Goal: Task Accomplishment & Management: Use online tool/utility

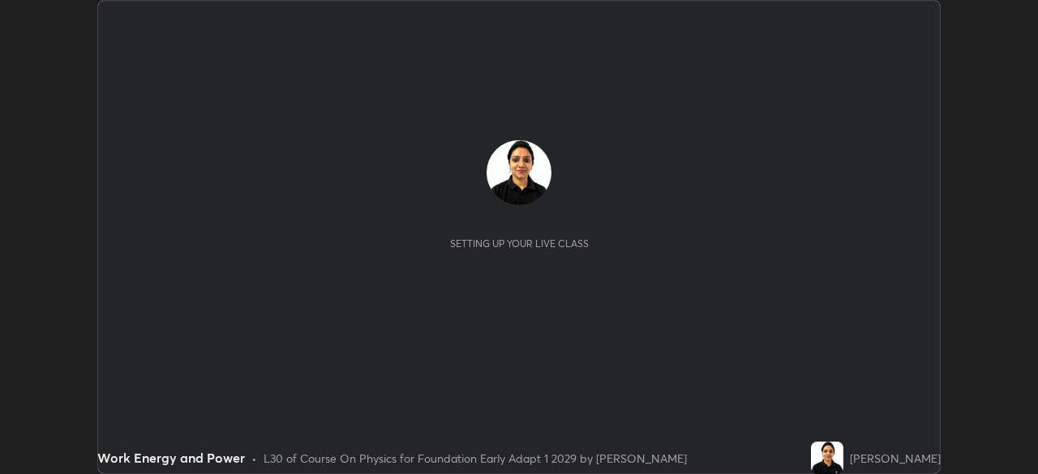
scroll to position [474, 1038]
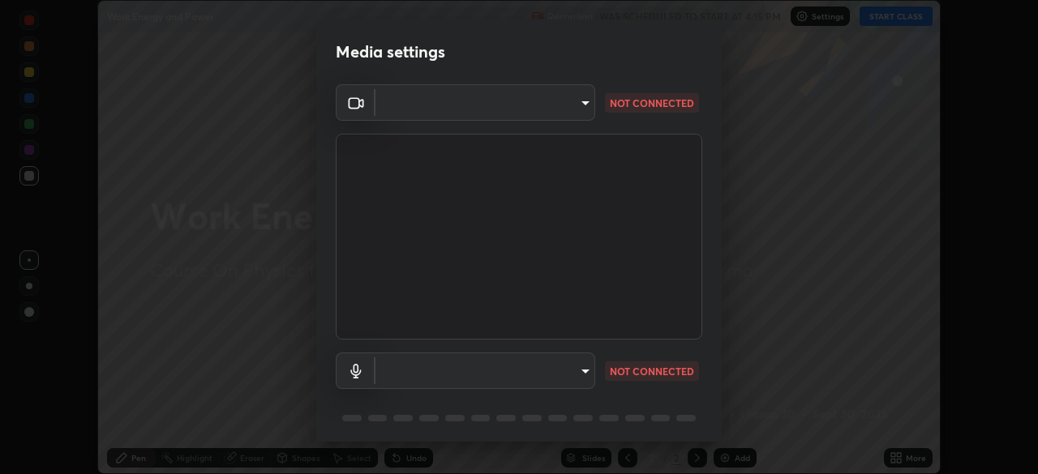
type input "04ab70ffbed74b477ce71415e9c4e4e0f4039a15b7a2e0fb27f761f5d763d4c6"
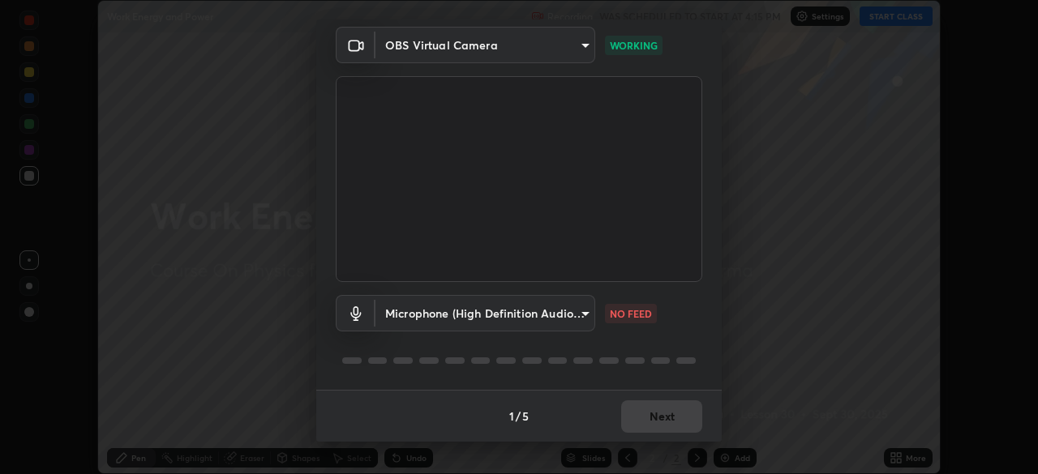
click at [581, 309] on body "Erase all Work Energy and Power Recording WAS SCHEDULED TO START AT 4:15 PM Set…" at bounding box center [519, 237] width 1038 height 474
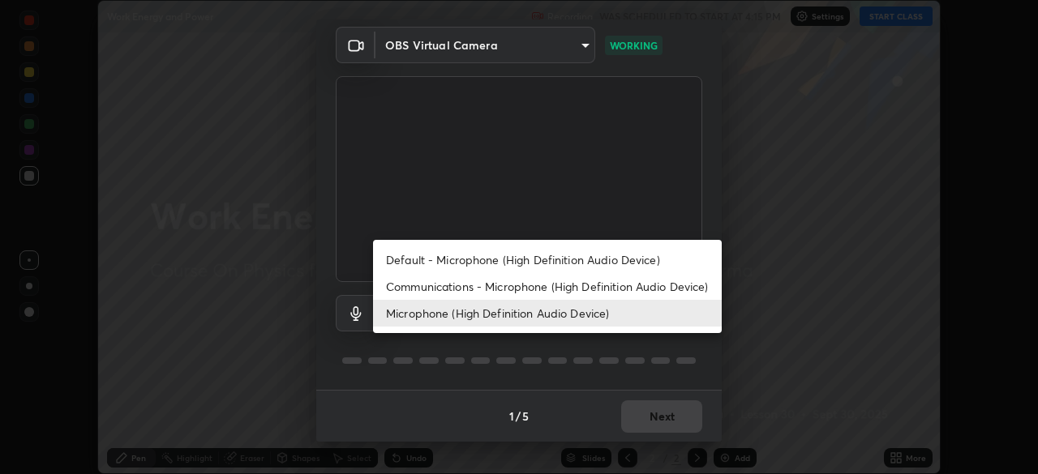
click at [577, 285] on li "Communications - Microphone (High Definition Audio Device)" at bounding box center [547, 286] width 349 height 27
type input "communications"
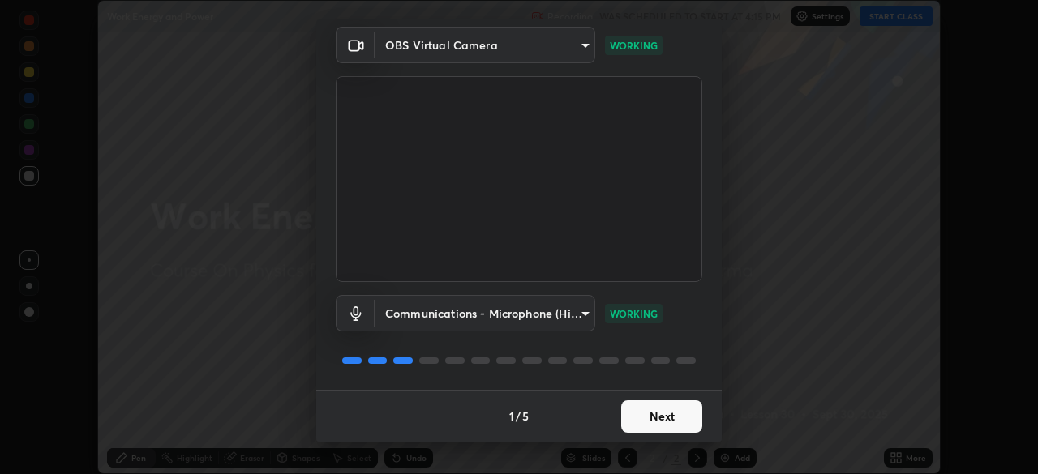
click at [674, 418] on button "Next" at bounding box center [661, 417] width 81 height 32
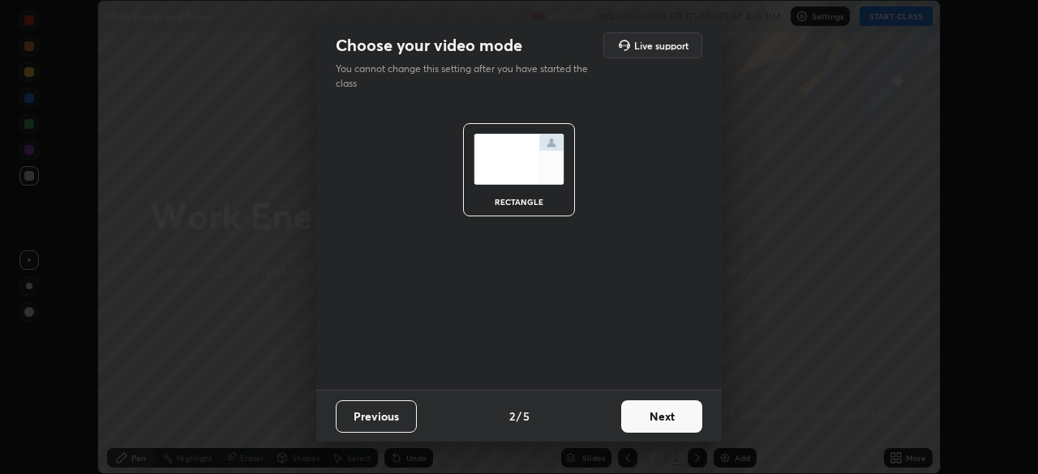
scroll to position [0, 0]
click at [673, 418] on button "Next" at bounding box center [661, 417] width 81 height 32
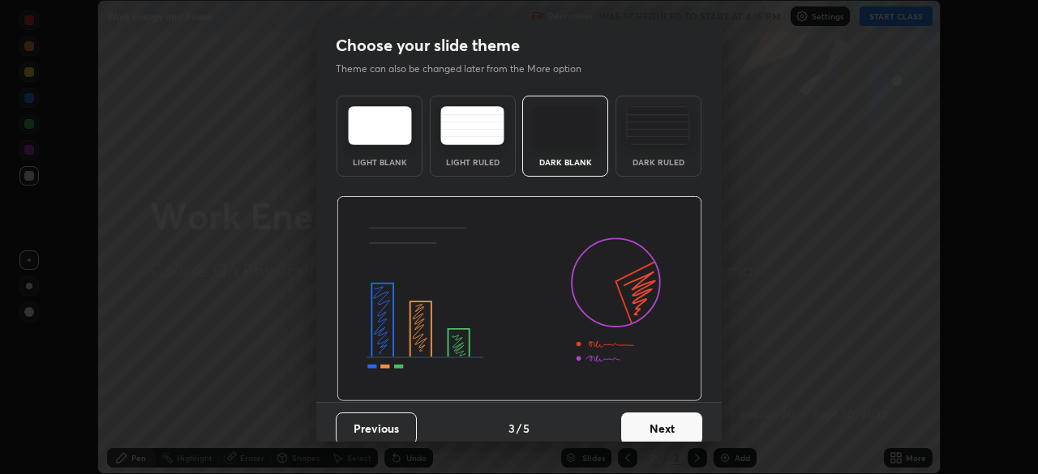
click at [671, 419] on button "Next" at bounding box center [661, 429] width 81 height 32
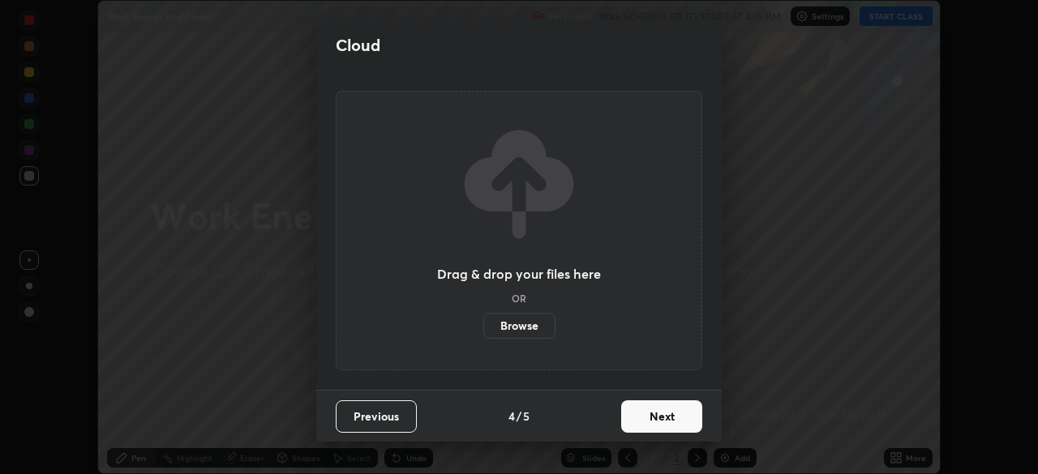
click at [668, 419] on button "Next" at bounding box center [661, 417] width 81 height 32
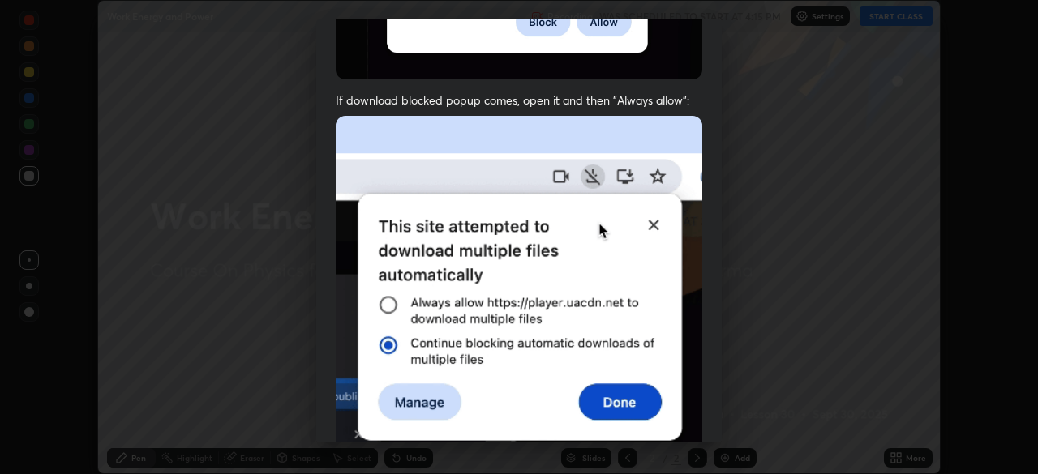
scroll to position [388, 0]
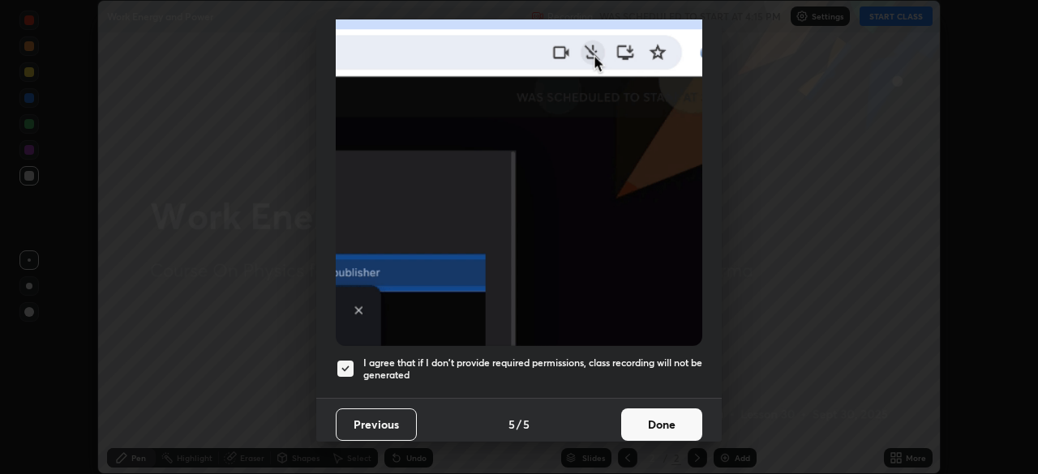
click at [659, 424] on button "Done" at bounding box center [661, 425] width 81 height 32
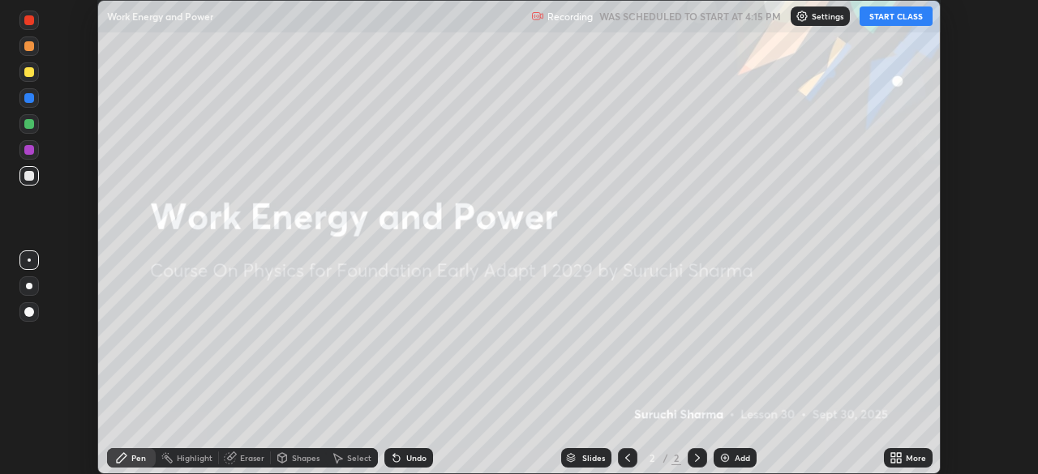
click at [900, 14] on button "START CLASS" at bounding box center [896, 15] width 73 height 19
